Goal: Task Accomplishment & Management: Use online tool/utility

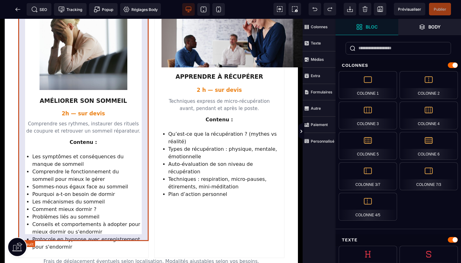
scroll to position [823, 0]
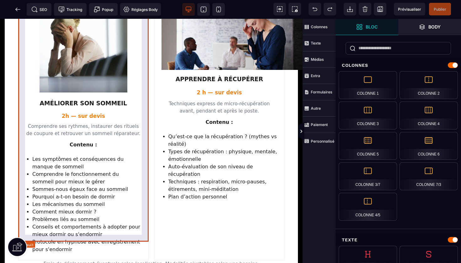
click at [145, 84] on article "AMÉLIORER SON SOMMEIL 2h — sur devis Comprendre ses rythmes, instaurer des ritu…" at bounding box center [83, 126] width 131 height 268
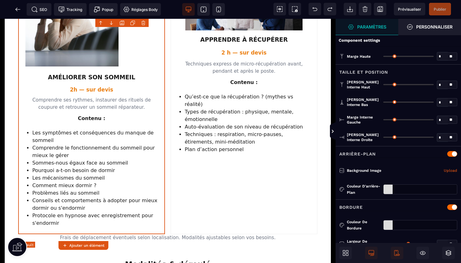
type input "*"
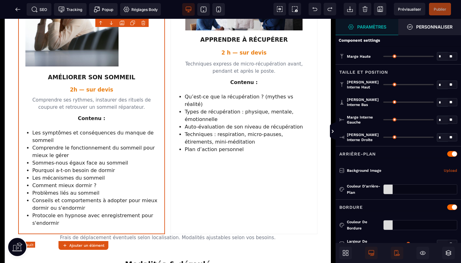
click at [145, 97] on p "Comprendre ses rythmes, instaurer des rituels de coupure et retrouver un sommei…" at bounding box center [91, 104] width 132 height 14
select select "***"
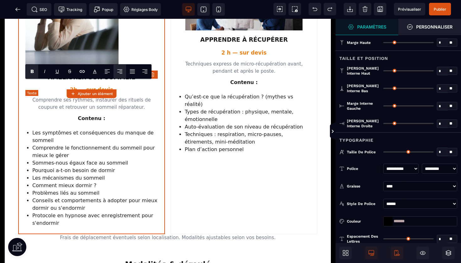
type input "*"
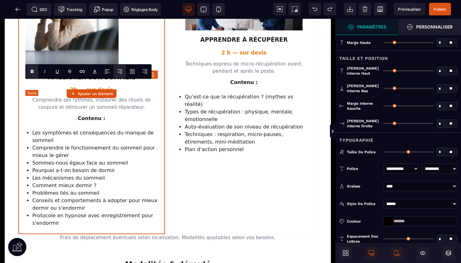
type input "*"
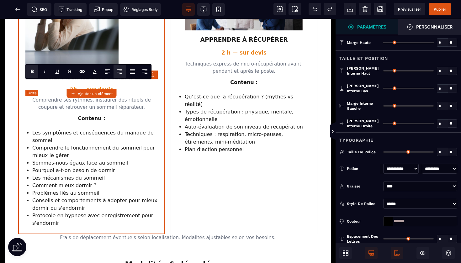
type input "***"
type input "*"
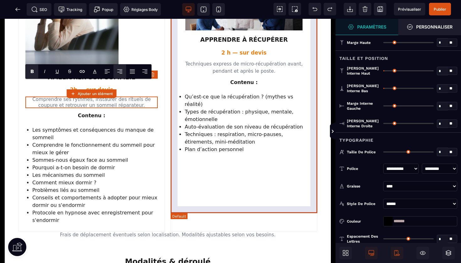
click at [196, 139] on article "APPRENDRE À RÉCUPÉRER 2 h — sur devis Techniques express de micro-récupération …" at bounding box center [244, 99] width 147 height 266
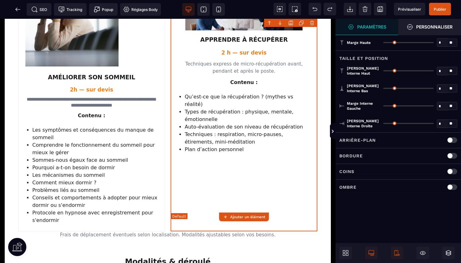
type input "*"
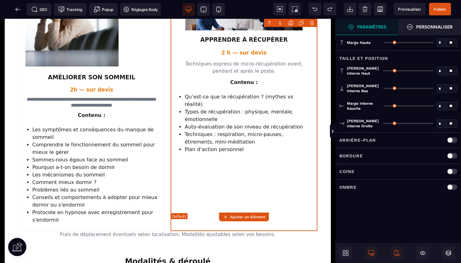
click at [196, 139] on article "APPRENDRE À RÉCUPÉRER 2 h — sur devis Techniques express de micro-récupération …" at bounding box center [244, 99] width 147 height 266
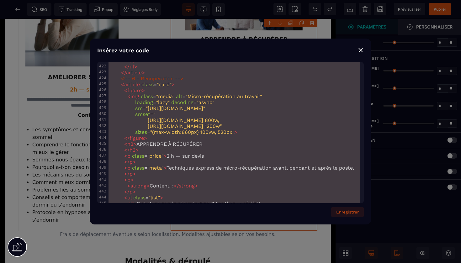
scroll to position [2726, 0]
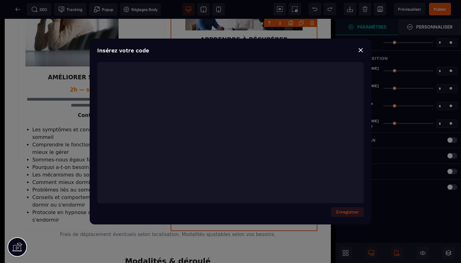
type textarea "**********"
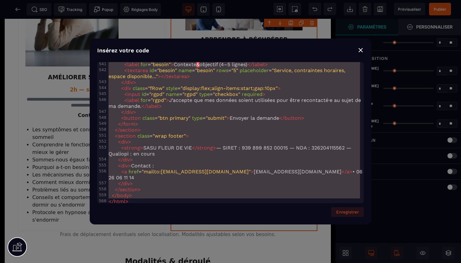
drag, startPoint x: 108, startPoint y: 66, endPoint x: 327, endPoint y: 263, distance: 294.8
click at [363, 52] on div "⨯" at bounding box center [361, 50] width 6 height 9
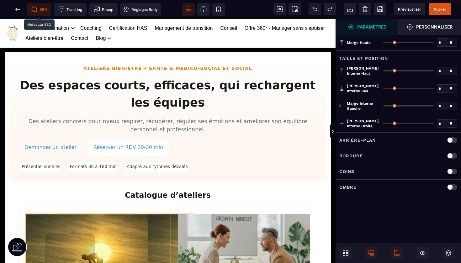
scroll to position [0, 0]
click at [17, 7] on icon at bounding box center [18, 9] width 6 height 6
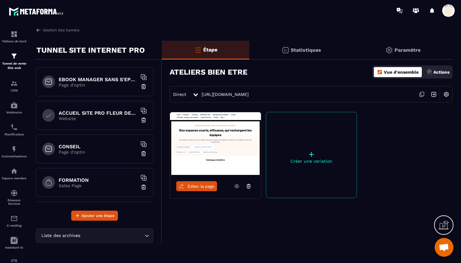
click at [96, 116] on p "Website" at bounding box center [98, 118] width 78 height 5
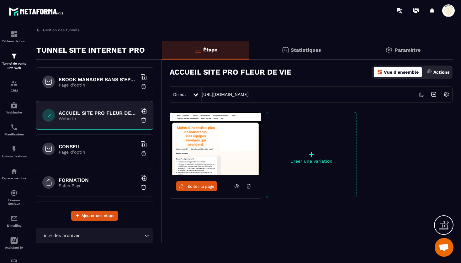
click at [196, 186] on span "Éditer la page" at bounding box center [201, 186] width 27 height 5
